Goal: Navigation & Orientation: Find specific page/section

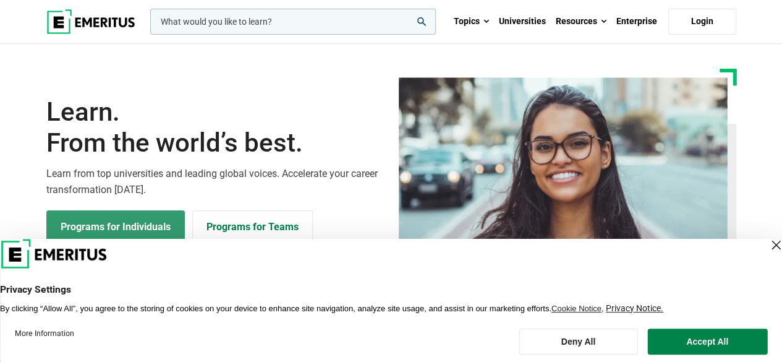
click at [119, 222] on link "Programs for Individuals" at bounding box center [115, 226] width 139 height 33
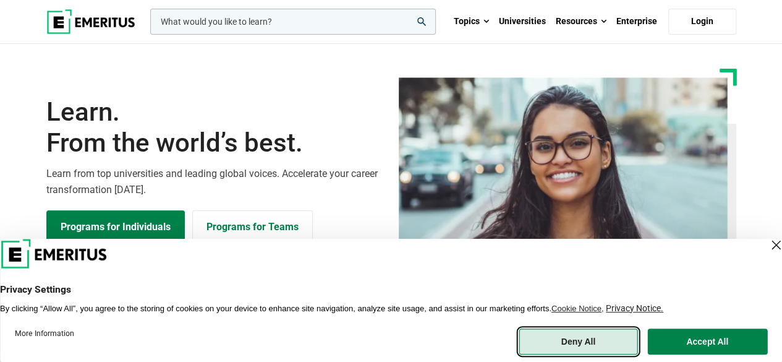
click at [583, 333] on button "Deny All" at bounding box center [578, 341] width 119 height 26
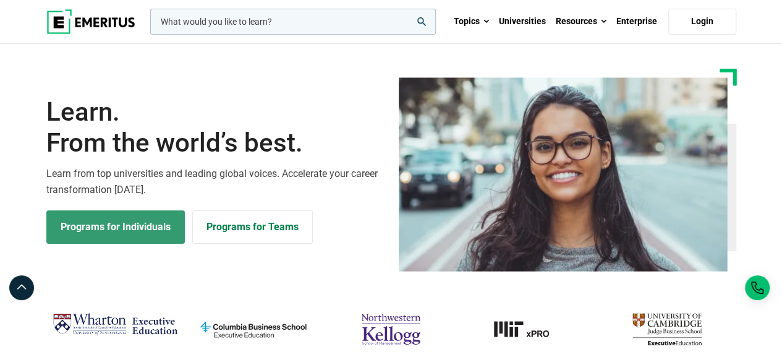
click at [118, 226] on link "Programs for Individuals" at bounding box center [115, 226] width 139 height 33
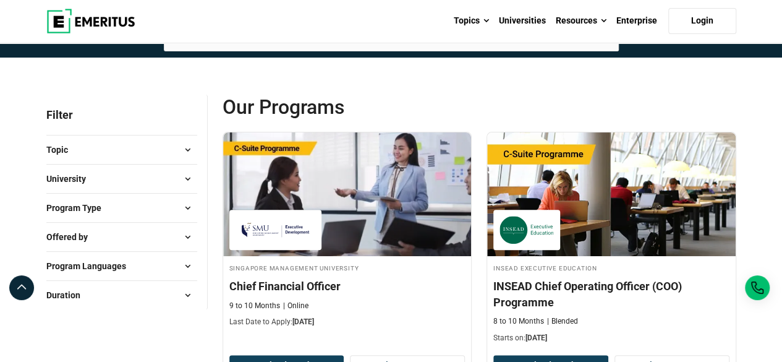
scroll to position [87, 0]
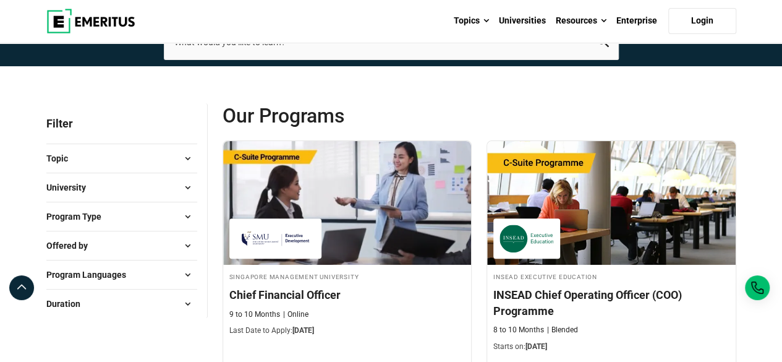
click at [171, 310] on button "Duration" at bounding box center [121, 303] width 151 height 19
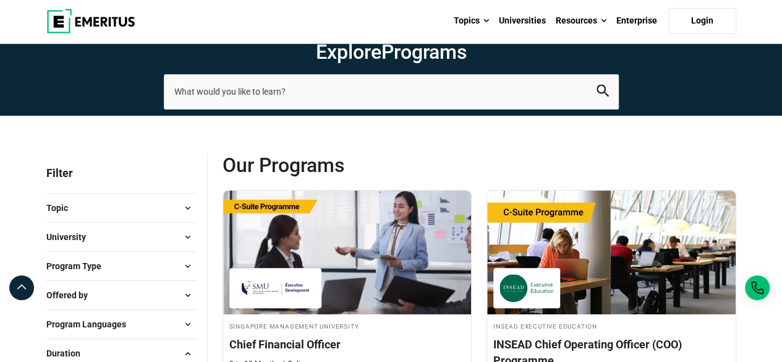
scroll to position [0, 0]
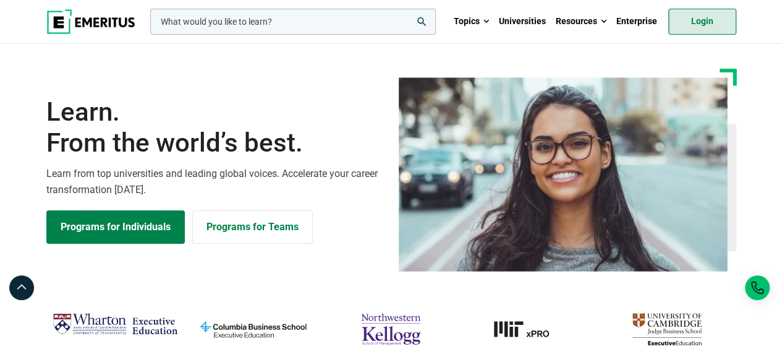
click at [708, 22] on link "Login" at bounding box center [703, 22] width 68 height 26
